Goal: Task Accomplishment & Management: Use online tool/utility

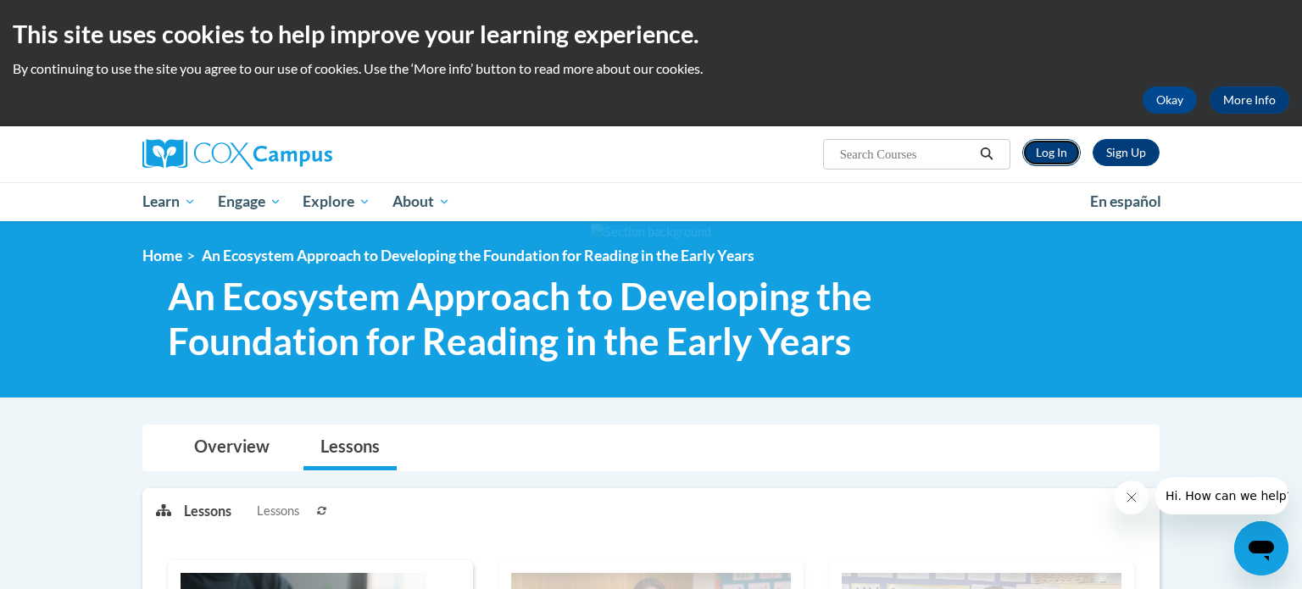
click at [1041, 151] on link "Log In" at bounding box center [1051, 152] width 58 height 27
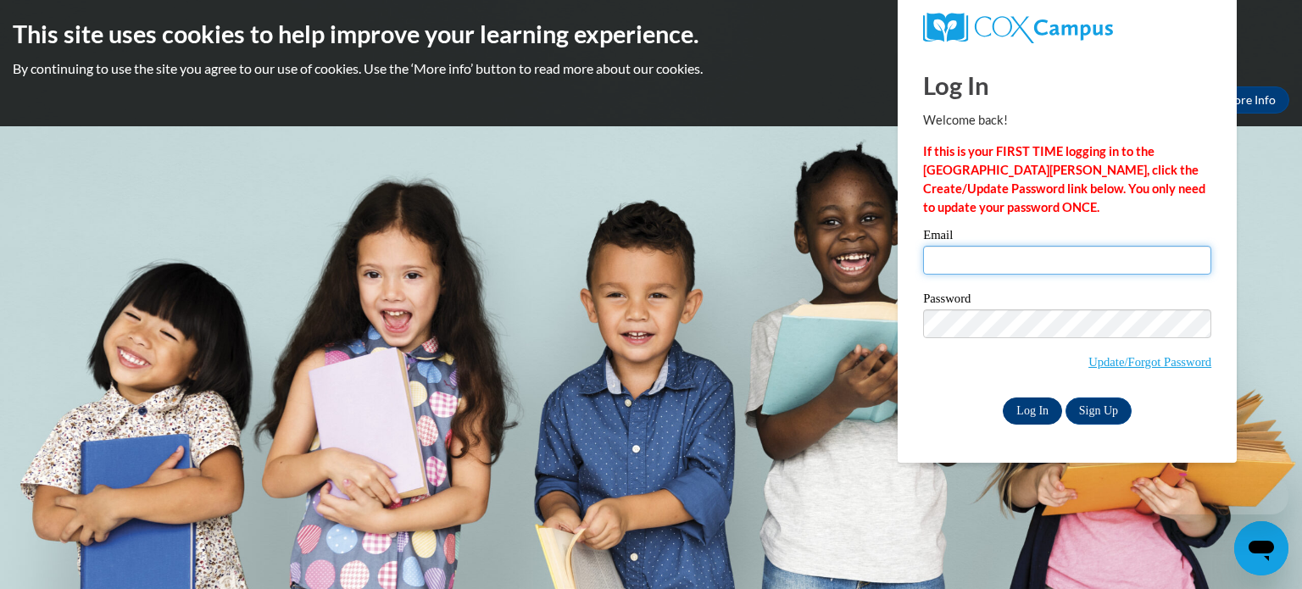
type input "jessica.willis@gc-k12.org"
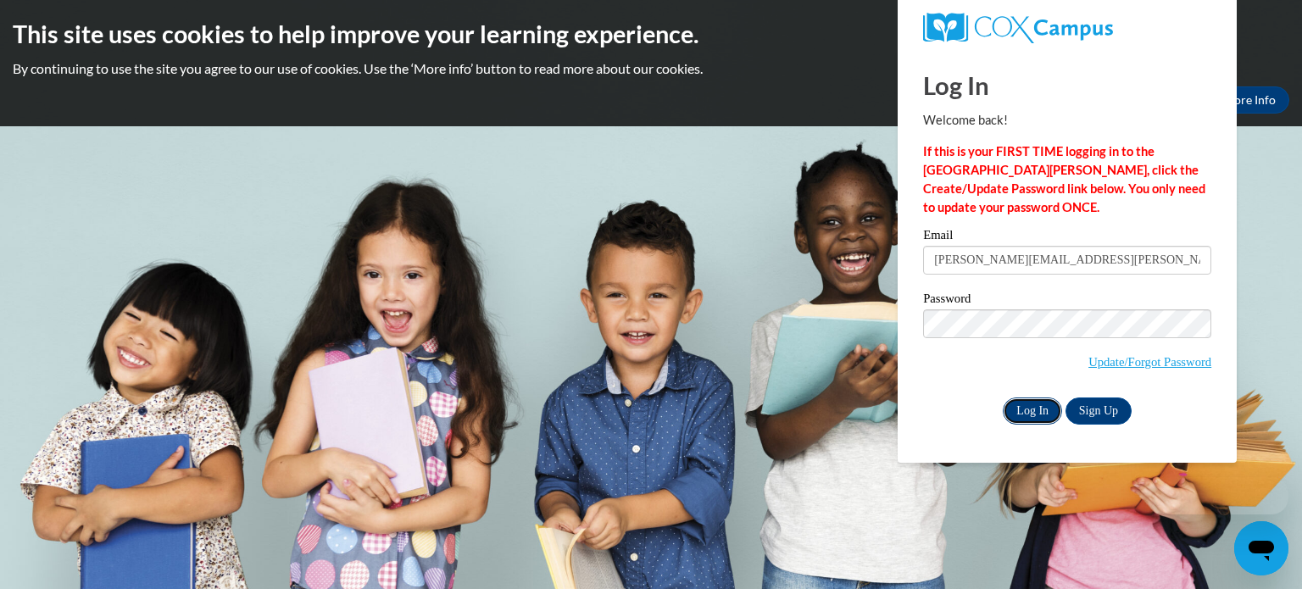
click at [1034, 399] on input "Log In" at bounding box center [1032, 410] width 59 height 27
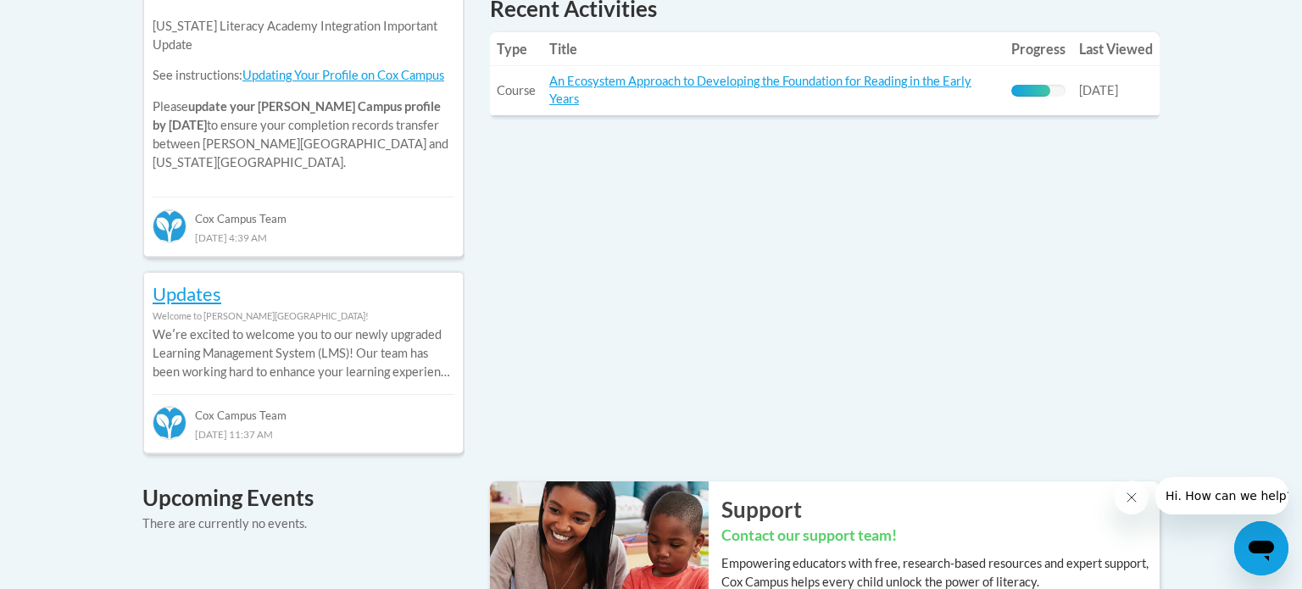
scroll to position [815, 0]
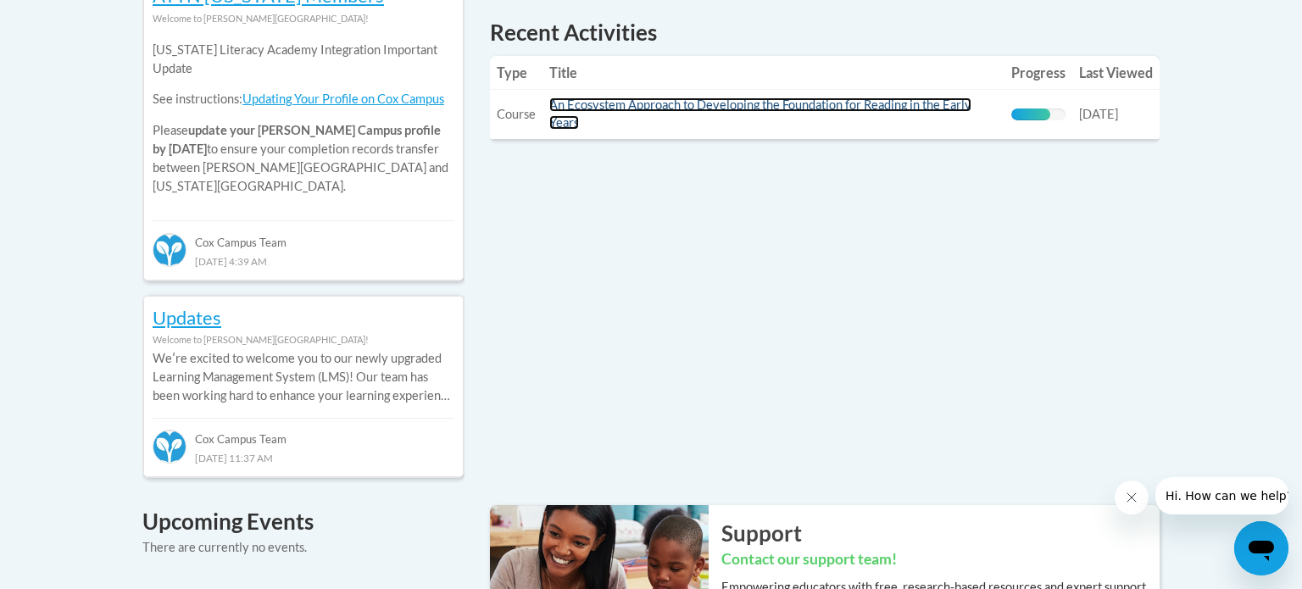
click at [775, 109] on link "An Ecosystem Approach to Developing the Foundation for Reading in the Early Yea…" at bounding box center [760, 113] width 422 height 32
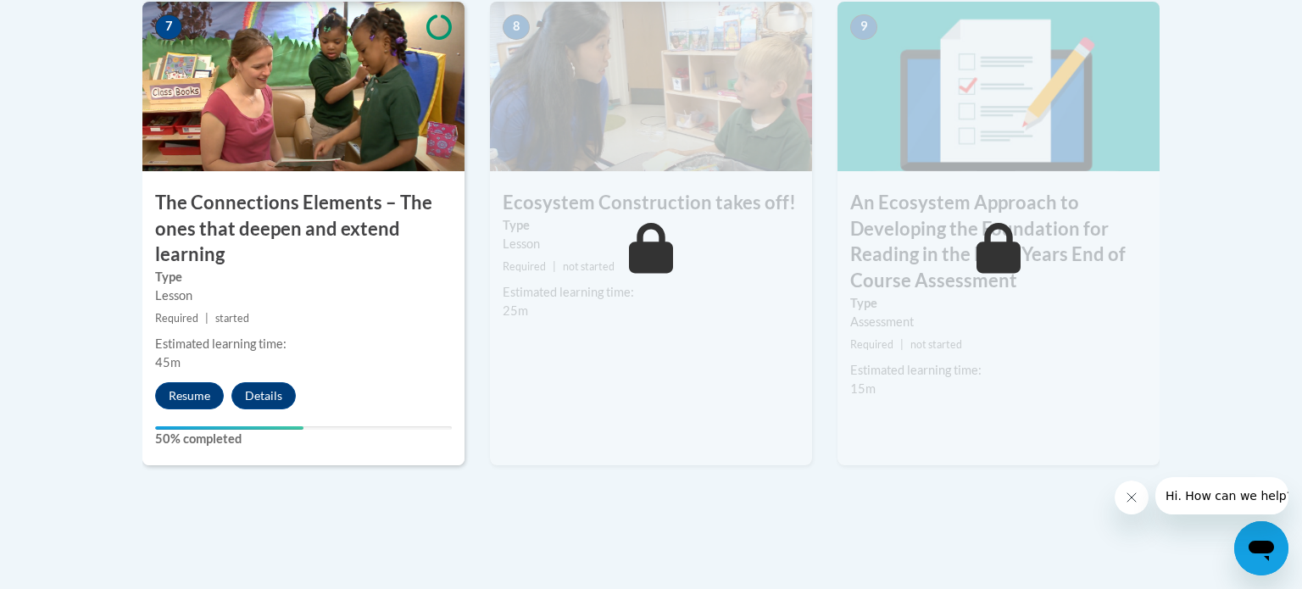
scroll to position [1548, 0]
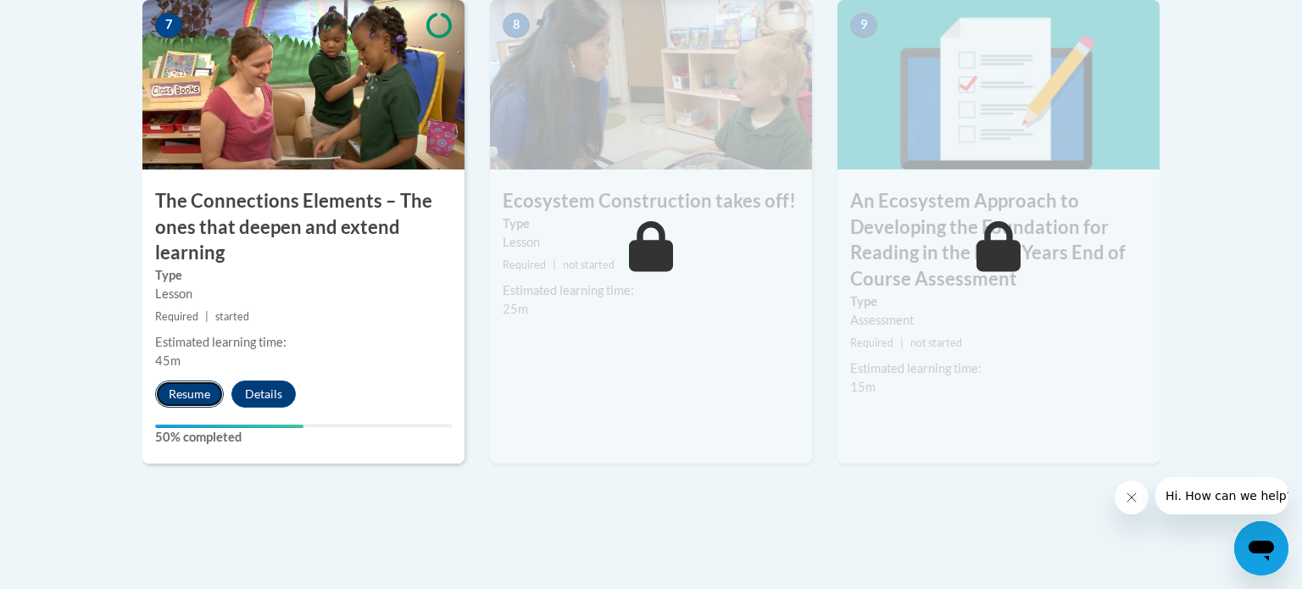
click at [175, 389] on button "Resume" at bounding box center [189, 394] width 69 height 27
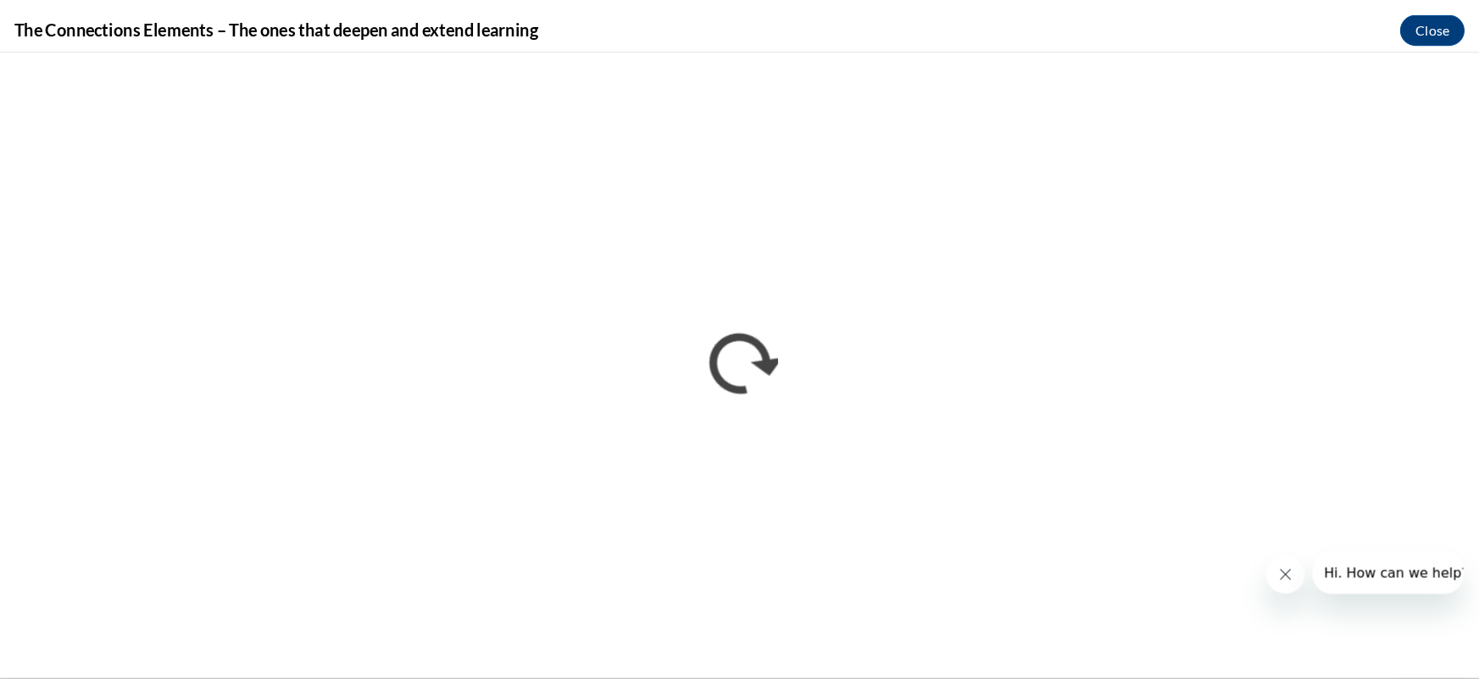
scroll to position [1548, 0]
